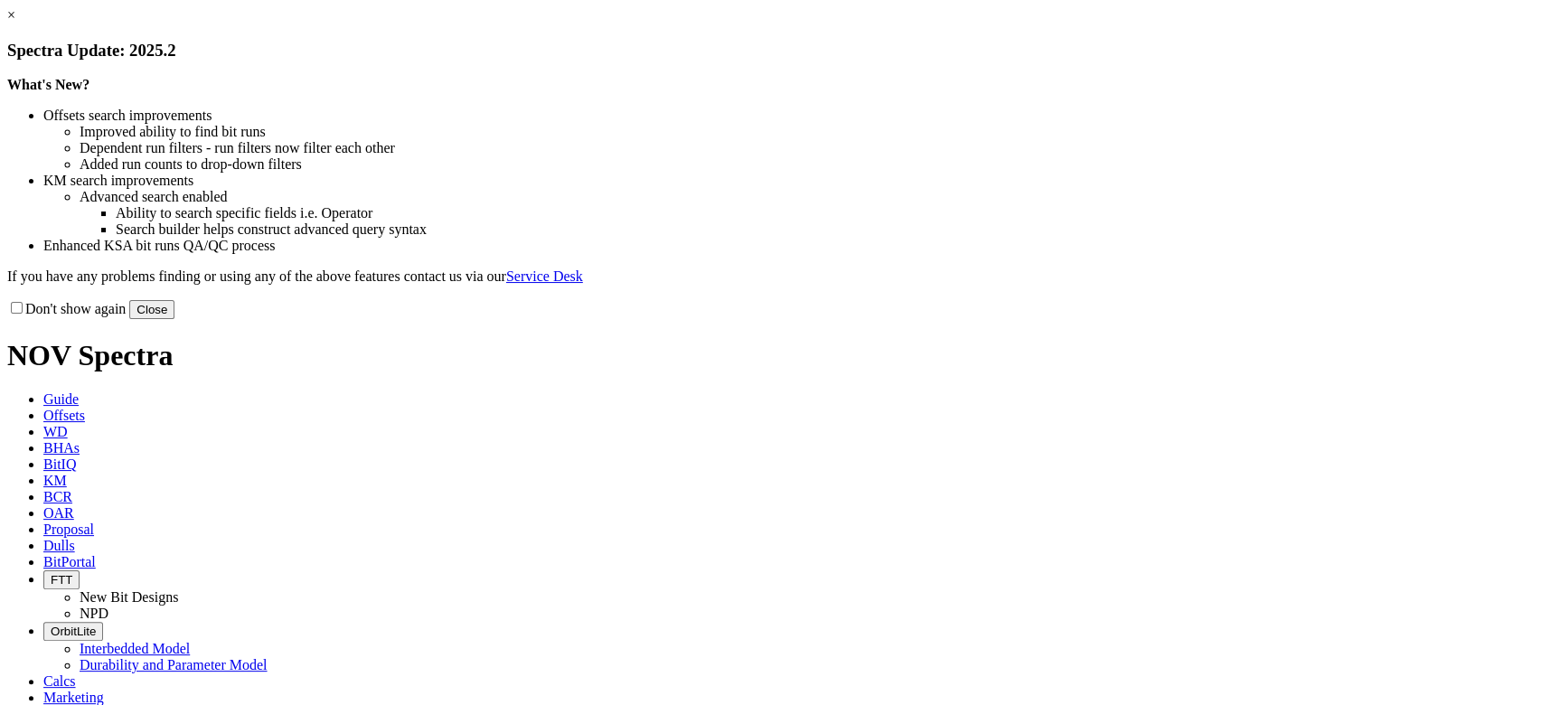
click at [174, 319] on button "Close" at bounding box center [151, 309] width 45 height 19
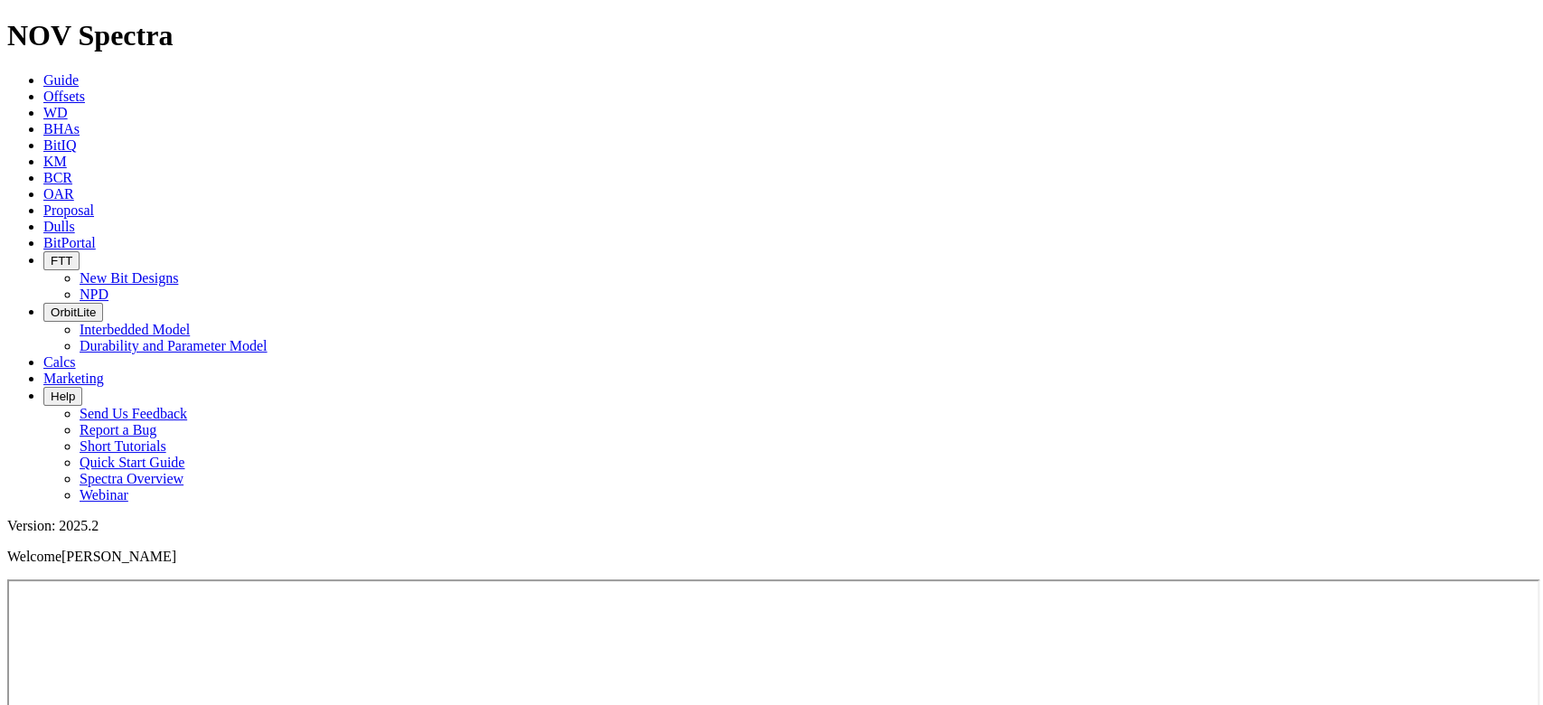
click at [96, 235] on span "BitPortal" at bounding box center [69, 242] width 52 height 15
click at [43, 72] on icon at bounding box center [43, 79] width 0 height 15
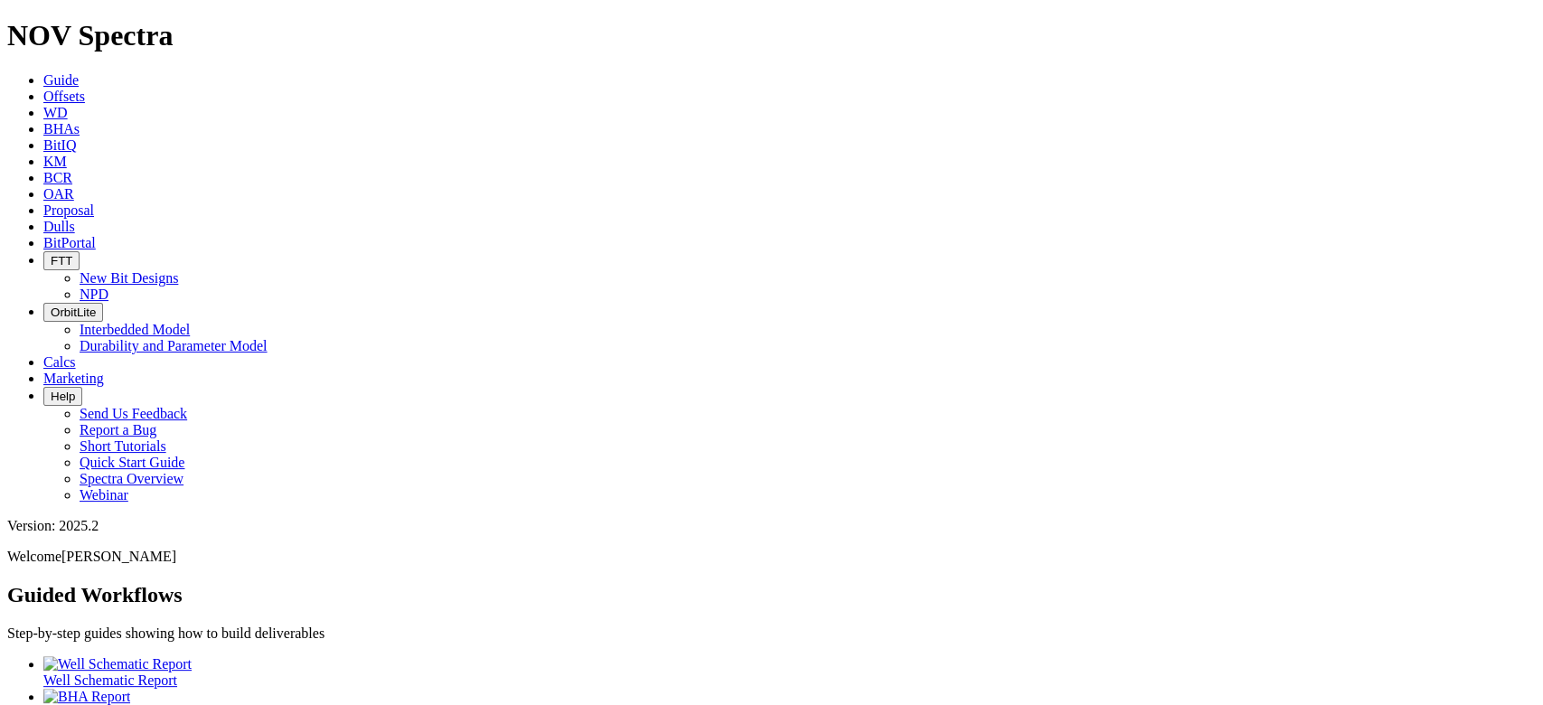
click at [43, 235] on icon at bounding box center [43, 242] width 0 height 15
